Goal: Task Accomplishment & Management: Manage account settings

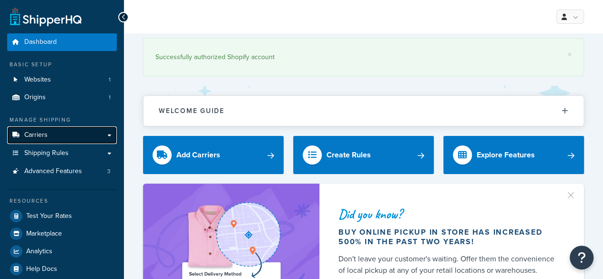
drag, startPoint x: 0, startPoint y: 0, endPoint x: 39, endPoint y: 134, distance: 139.4
click at [39, 134] on span "Carriers" at bounding box center [35, 135] width 23 height 8
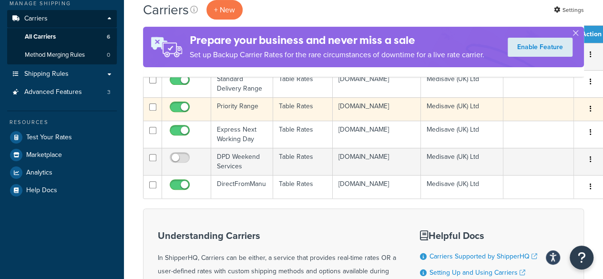
scroll to position [95, 0]
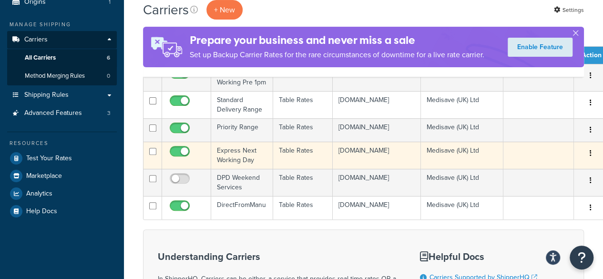
click at [195, 157] on td at bounding box center [186, 155] width 49 height 27
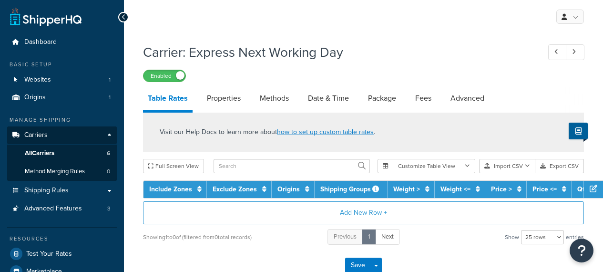
select select "25"
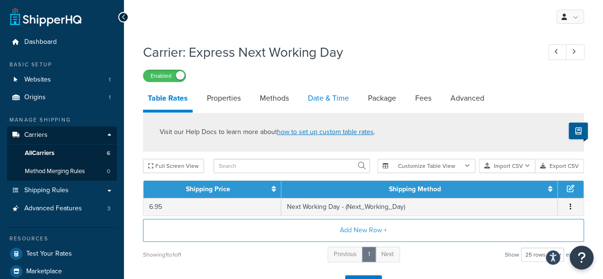
click at [336, 100] on link "Date & Time" at bounding box center [328, 98] width 51 height 23
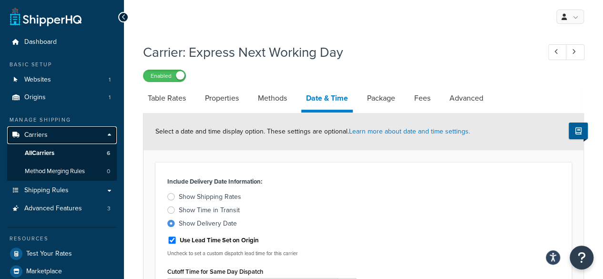
click at [41, 137] on span "Carriers" at bounding box center [35, 135] width 23 height 8
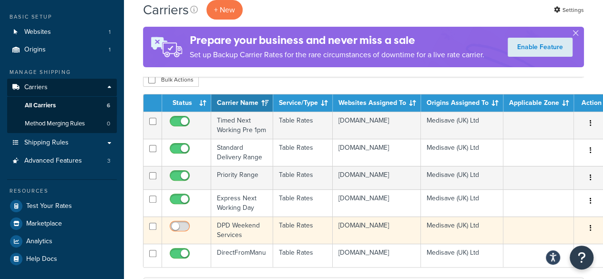
click at [183, 233] on input "checkbox" at bounding box center [181, 229] width 26 height 12
checkbox input "true"
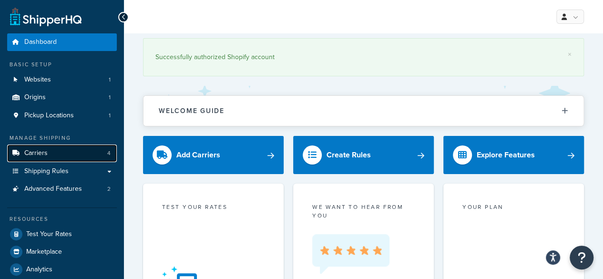
click at [48, 154] on link "Carriers 4" at bounding box center [62, 153] width 110 height 18
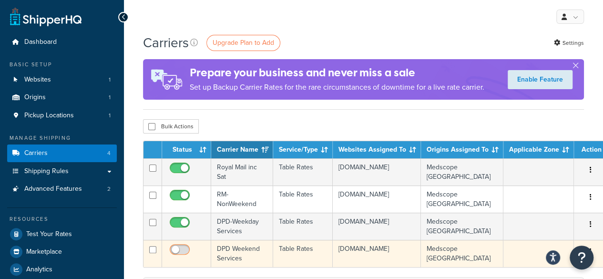
click at [178, 249] on input "checkbox" at bounding box center [181, 252] width 26 height 12
checkbox input "true"
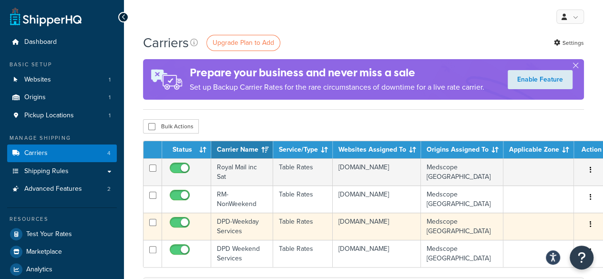
click at [238, 227] on td "DPD-Weekday Services" at bounding box center [242, 226] width 62 height 27
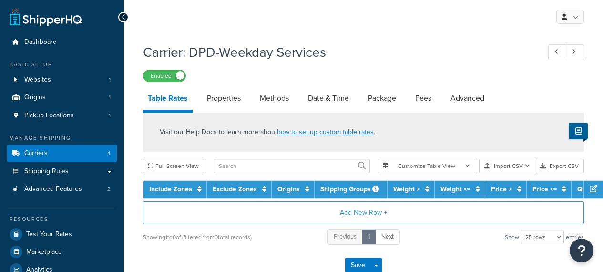
select select "25"
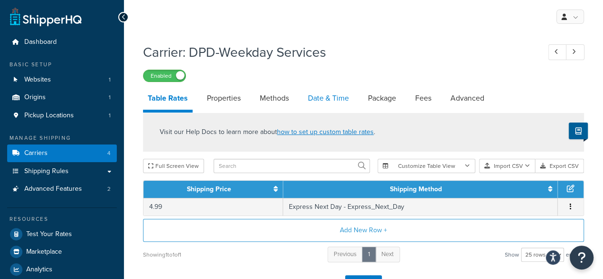
click at [320, 99] on link "Date & Time" at bounding box center [328, 98] width 51 height 23
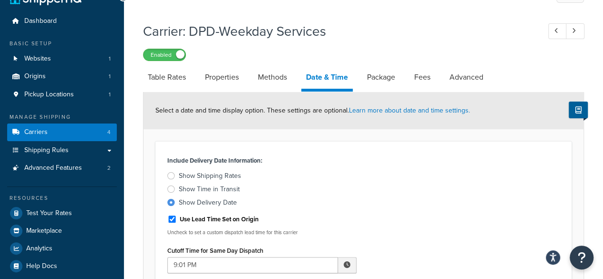
scroll to position [48, 0]
